Goal: Find specific page/section: Find specific page/section

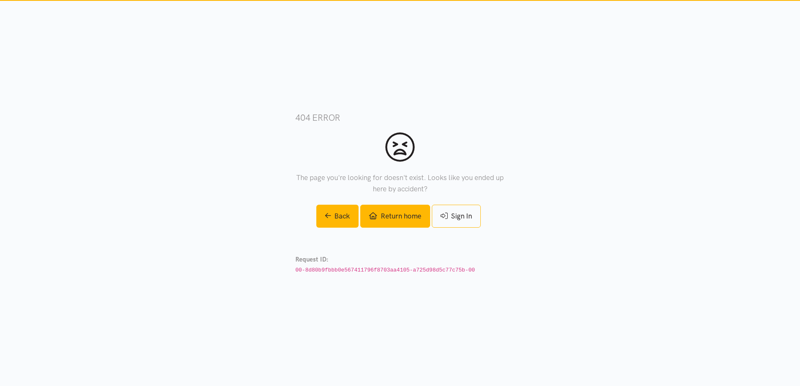
click at [407, 215] on link "Return home" at bounding box center [394, 216] width 69 height 23
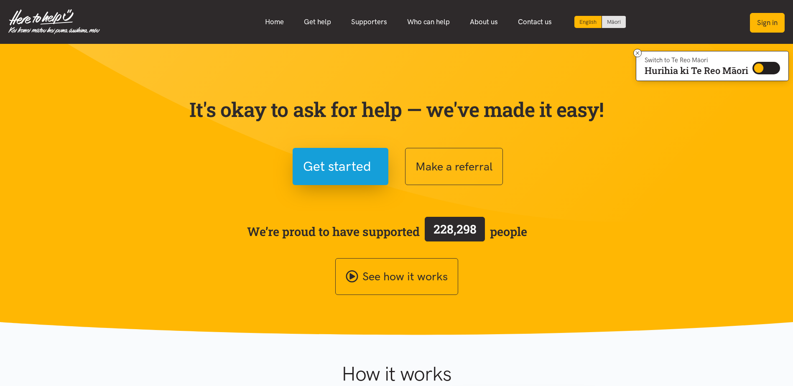
click at [767, 23] on button "Sign in" at bounding box center [767, 23] width 35 height 20
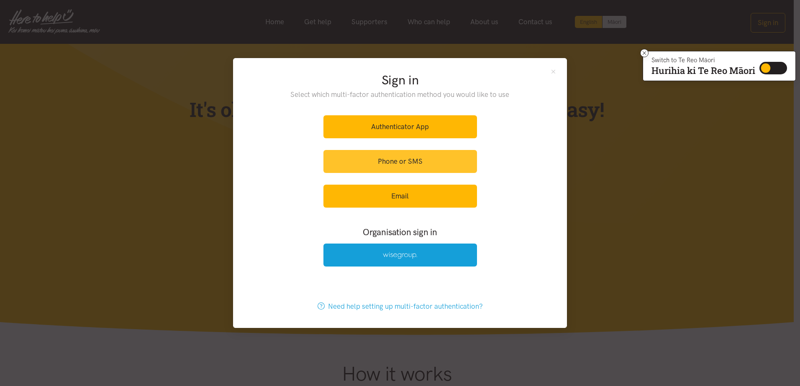
click at [400, 158] on link "Phone or SMS" at bounding box center [399, 161] width 153 height 23
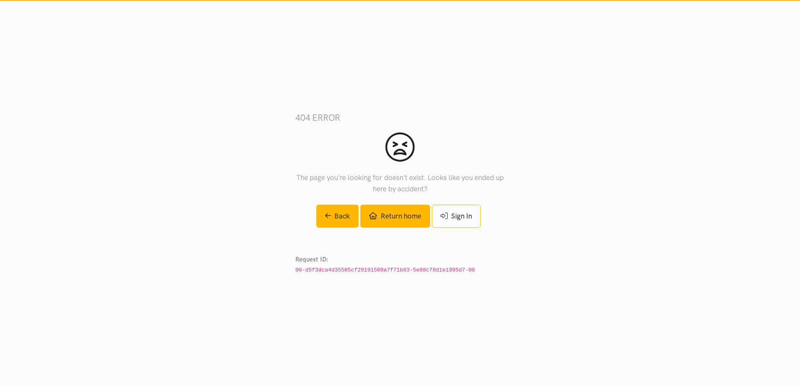
click at [403, 217] on link "Return home" at bounding box center [394, 216] width 69 height 23
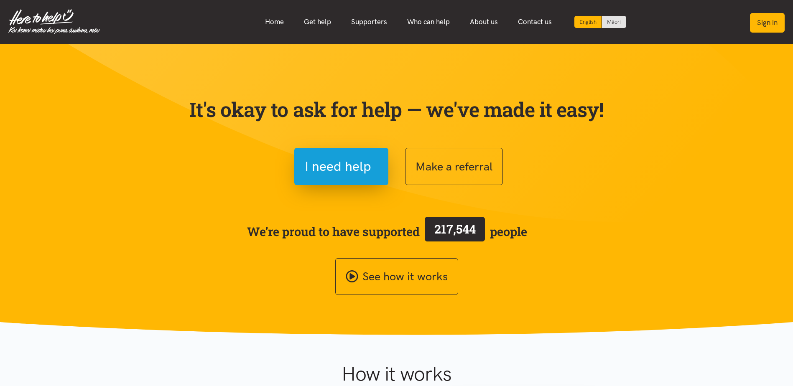
click at [765, 20] on button "Sign in" at bounding box center [767, 23] width 35 height 20
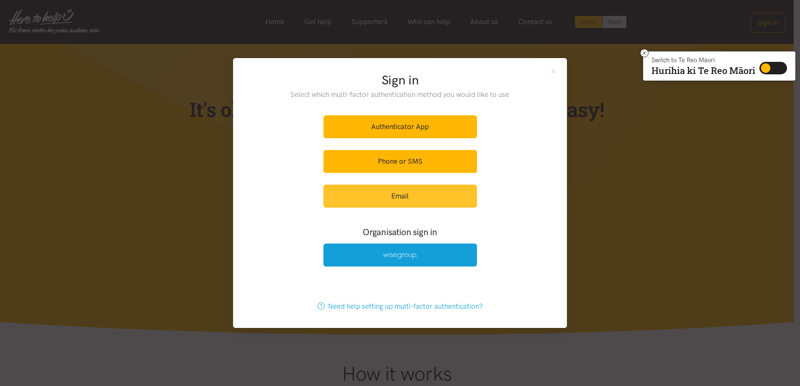
click at [410, 198] on link "Email" at bounding box center [399, 196] width 153 height 23
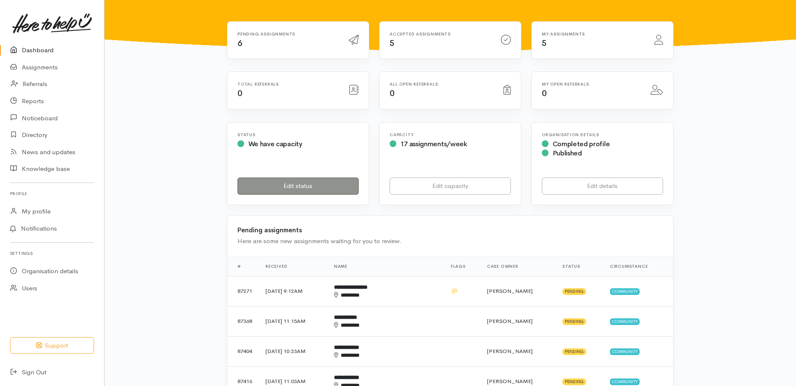
scroll to position [42, 0]
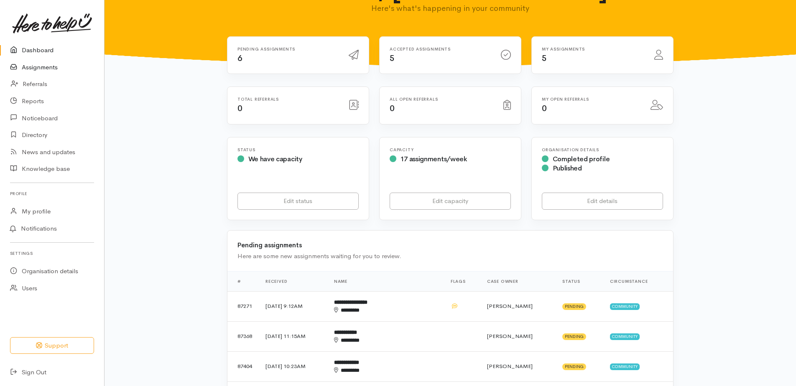
click at [33, 65] on link "Assignments" at bounding box center [52, 67] width 104 height 17
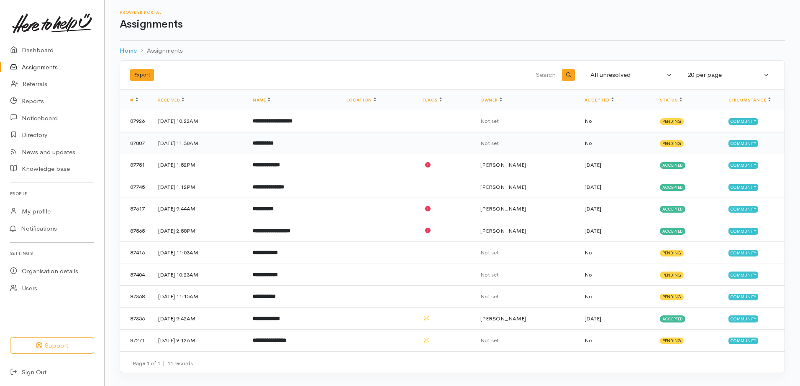
click at [274, 145] on b "**********" at bounding box center [263, 143] width 21 height 5
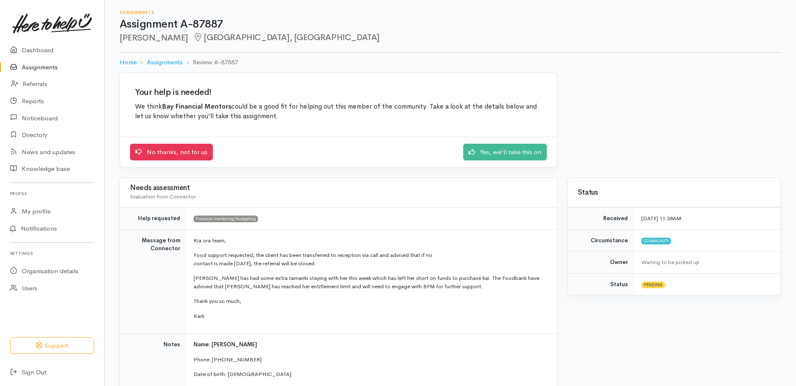
click at [39, 64] on link "Assignments" at bounding box center [52, 67] width 104 height 17
